Goal: Transaction & Acquisition: Purchase product/service

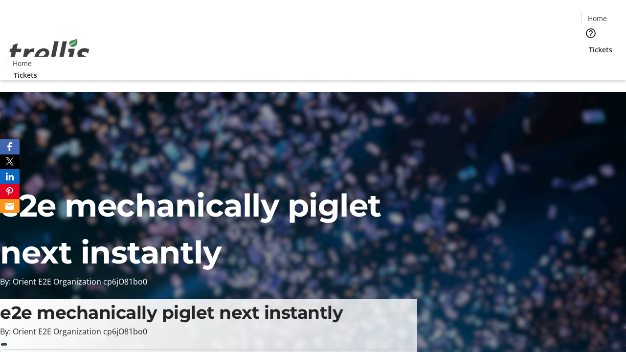
click at [589, 45] on span "Tickets" at bounding box center [600, 50] width 23 height 10
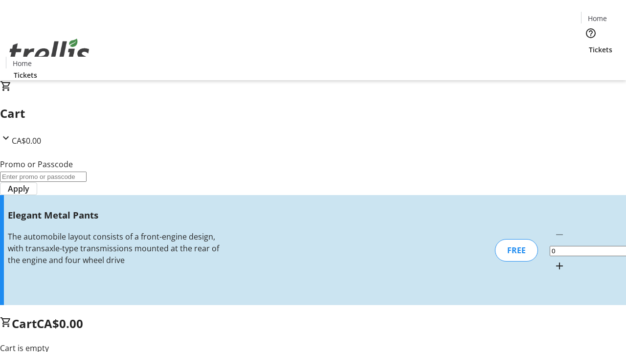
click at [554, 260] on mat-icon "Increment by one" at bounding box center [560, 266] width 12 height 12
type input "1"
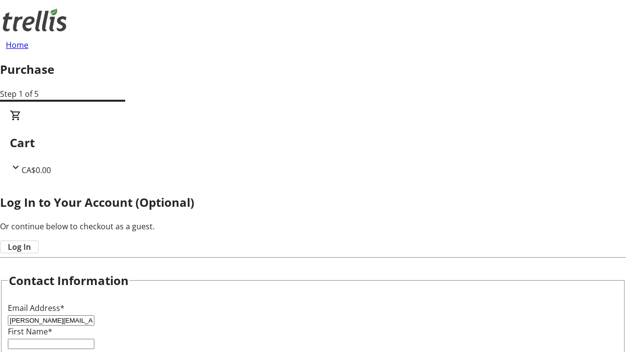
type input "[PERSON_NAME][EMAIL_ADDRESS][DOMAIN_NAME]"
type input "[PERSON_NAME]"
